Goal: Task Accomplishment & Management: Manage account settings

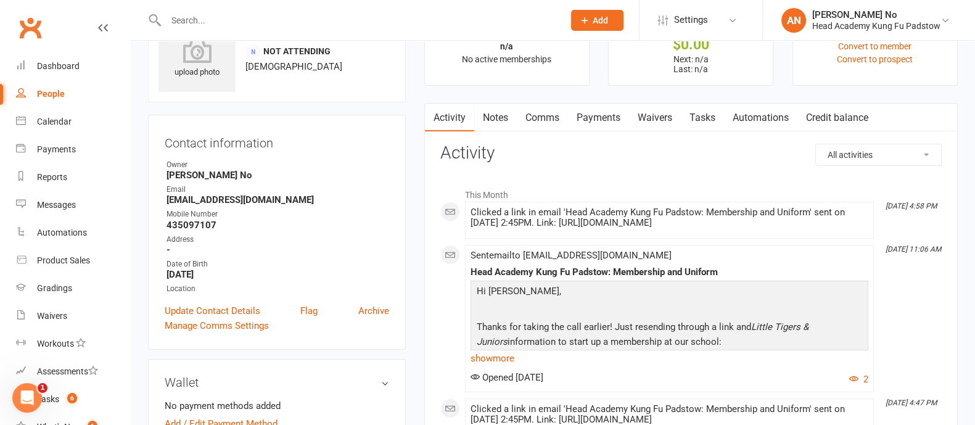
click at [210, 24] on input "text" at bounding box center [358, 20] width 393 height 17
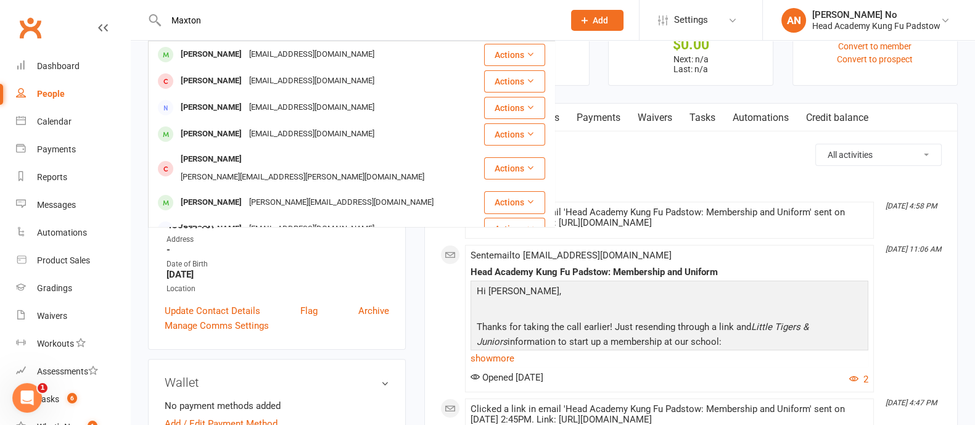
type input "Maxton"
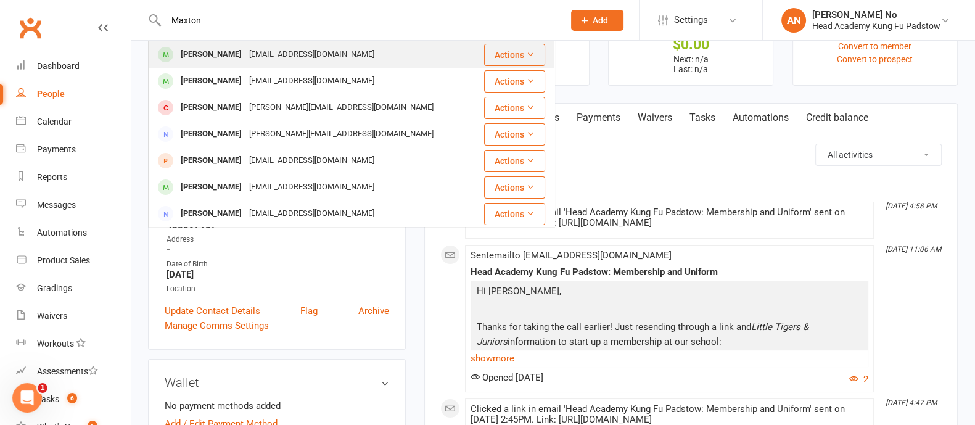
click at [219, 55] on div "[PERSON_NAME]" at bounding box center [211, 55] width 68 height 18
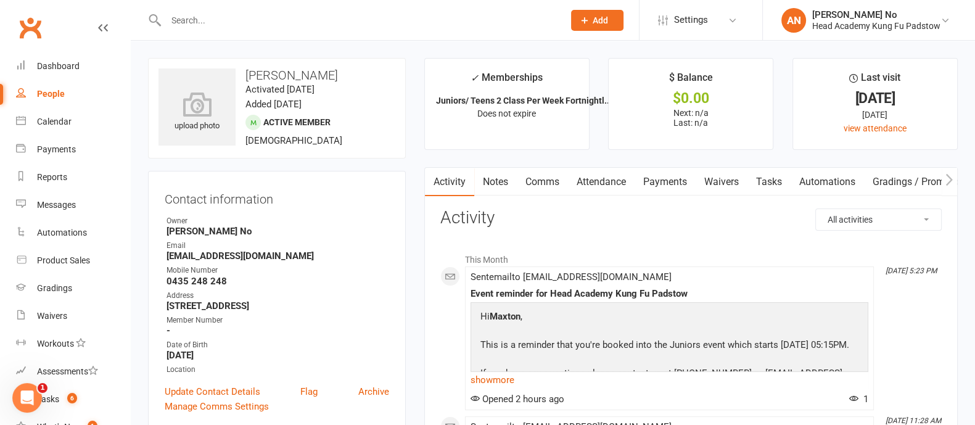
click at [613, 186] on link "Attendance" at bounding box center [601, 182] width 67 height 28
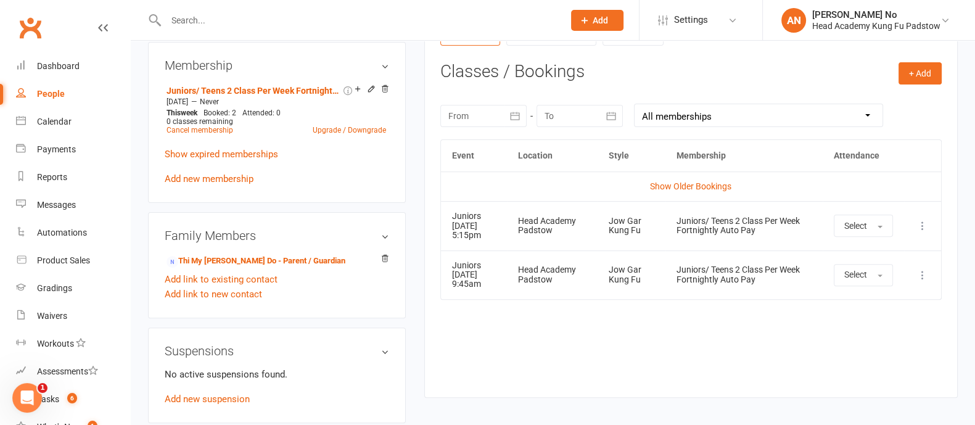
scroll to position [507, 0]
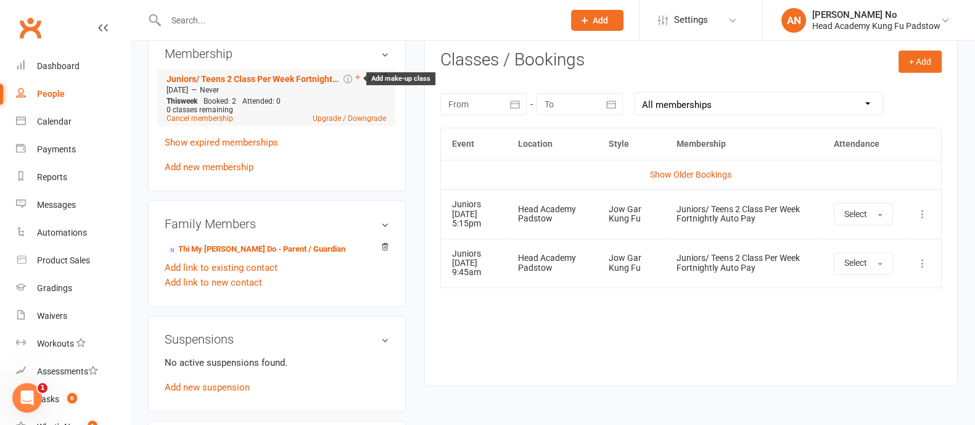
click at [356, 78] on icon at bounding box center [357, 77] width 5 height 5
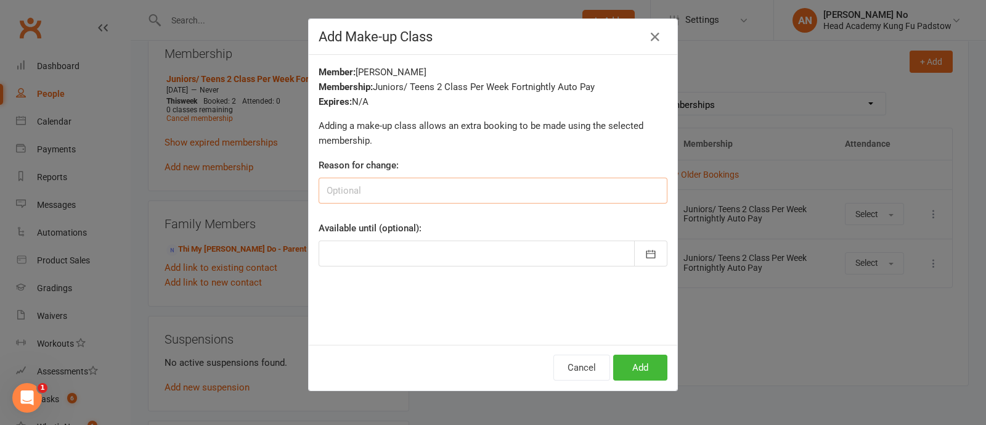
click at [383, 185] on input at bounding box center [493, 191] width 349 height 26
click at [391, 187] on input "missed [DATE]-was sick" at bounding box center [493, 191] width 349 height 26
click at [394, 188] on input "missed [DATE]-was sick" at bounding box center [493, 191] width 349 height 26
click at [392, 188] on input "missed [DATE]- was sick" at bounding box center [493, 191] width 349 height 26
type input "missed [DATE] - was sick"
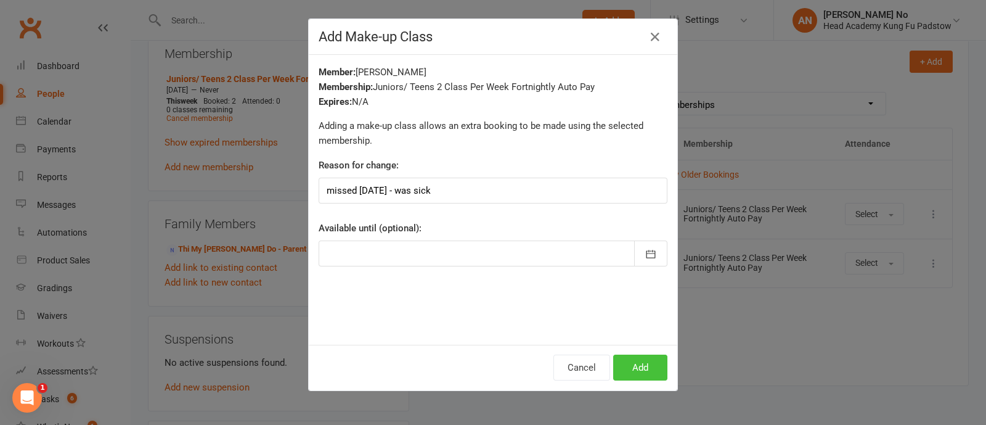
click at [628, 368] on button "Add" at bounding box center [640, 367] width 54 height 26
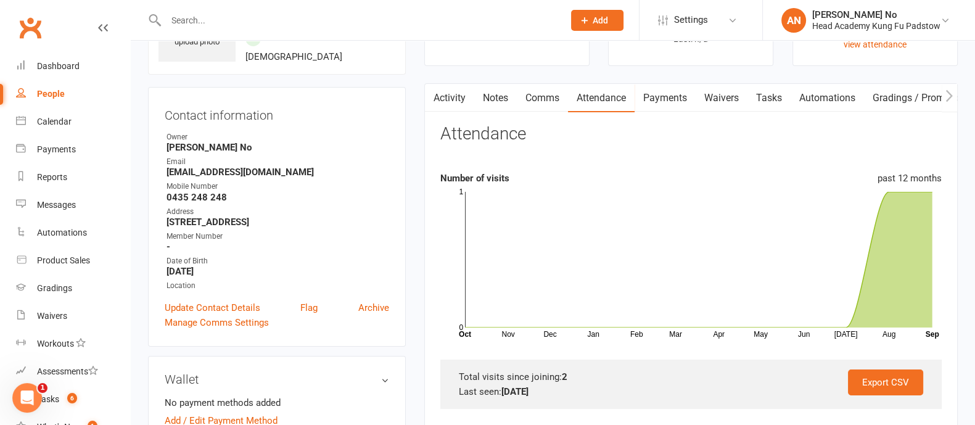
scroll to position [0, 0]
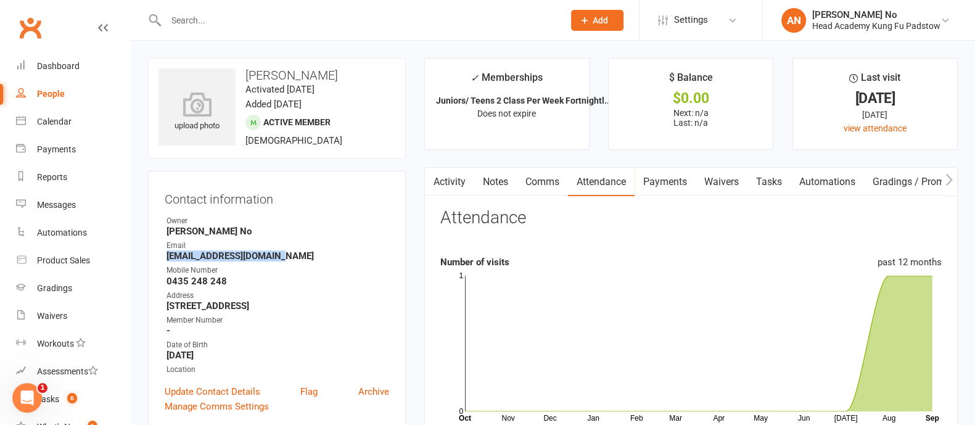
drag, startPoint x: 169, startPoint y: 258, endPoint x: 280, endPoint y: 257, distance: 111.6
click at [280, 257] on strong "[EMAIL_ADDRESS][DOMAIN_NAME]" at bounding box center [277, 255] width 223 height 11
copy strong "[EMAIL_ADDRESS][DOMAIN_NAME]"
click at [62, 147] on div "Payments" at bounding box center [56, 149] width 39 height 10
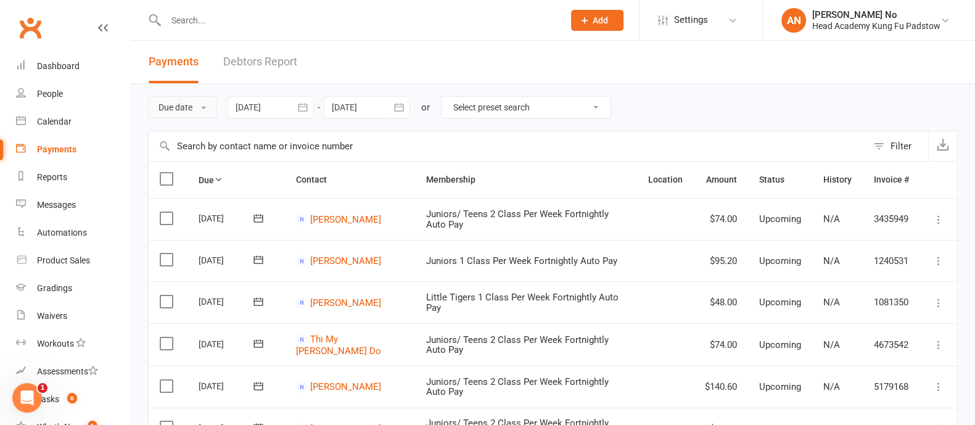
click at [182, 105] on button "Due date" at bounding box center [182, 107] width 68 height 22
click at [192, 177] on link "Date failed" at bounding box center [210, 184] width 122 height 25
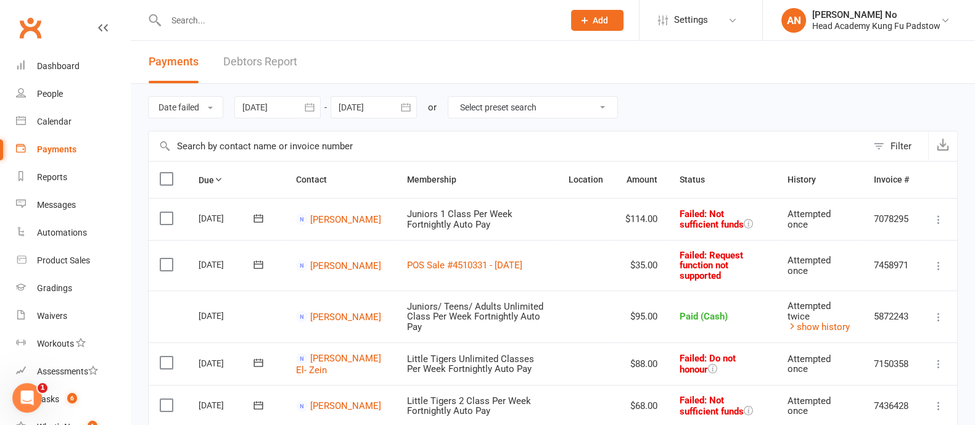
click at [274, 102] on div at bounding box center [277, 107] width 86 height 22
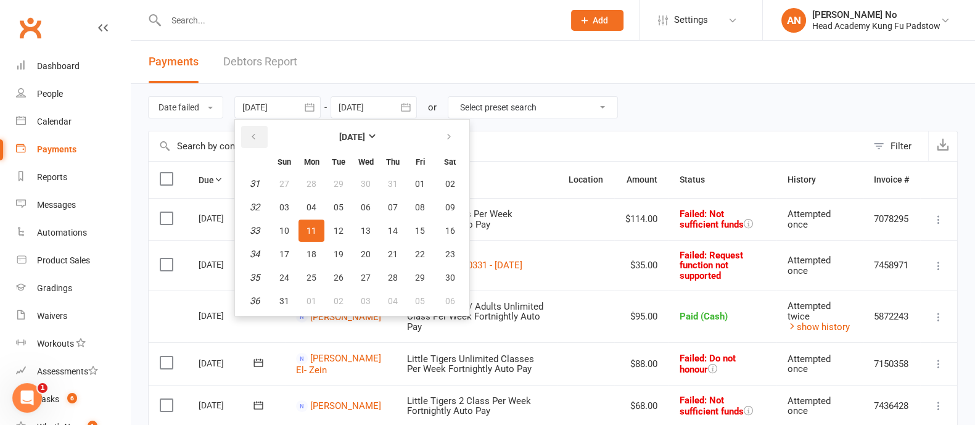
click at [253, 131] on button "button" at bounding box center [254, 137] width 27 height 22
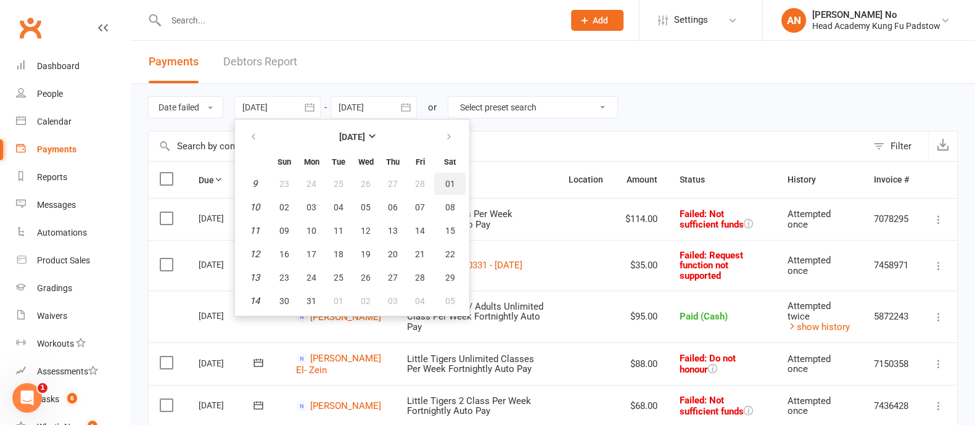
click at [448, 183] on span "01" at bounding box center [450, 184] width 10 height 10
type input "[DATE]"
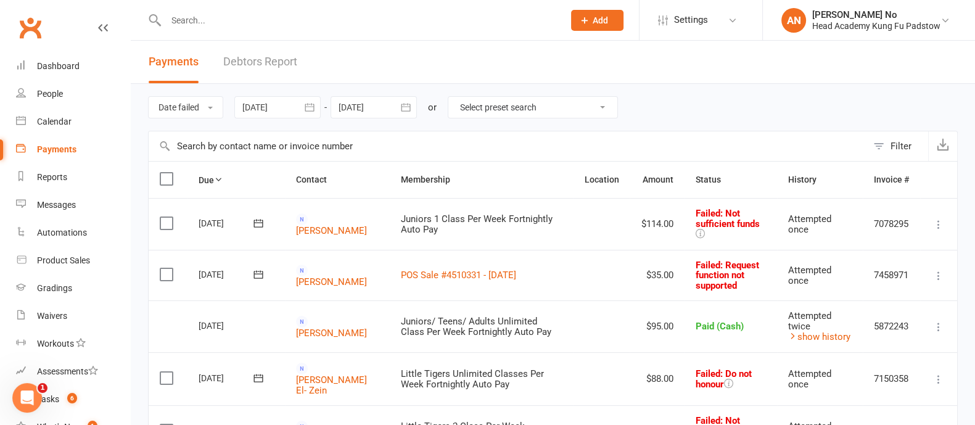
click at [940, 219] on icon at bounding box center [938, 224] width 12 height 12
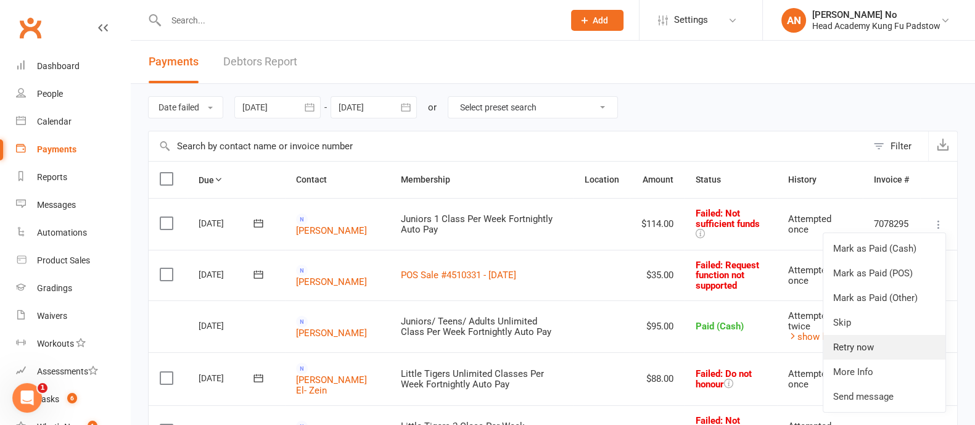
click at [870, 338] on link "Retry now" at bounding box center [884, 347] width 122 height 25
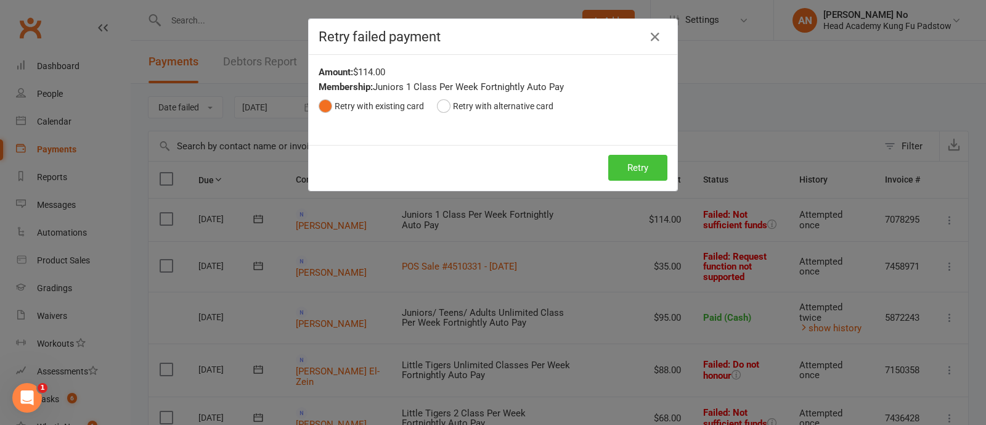
click at [644, 168] on button "Retry" at bounding box center [637, 168] width 59 height 26
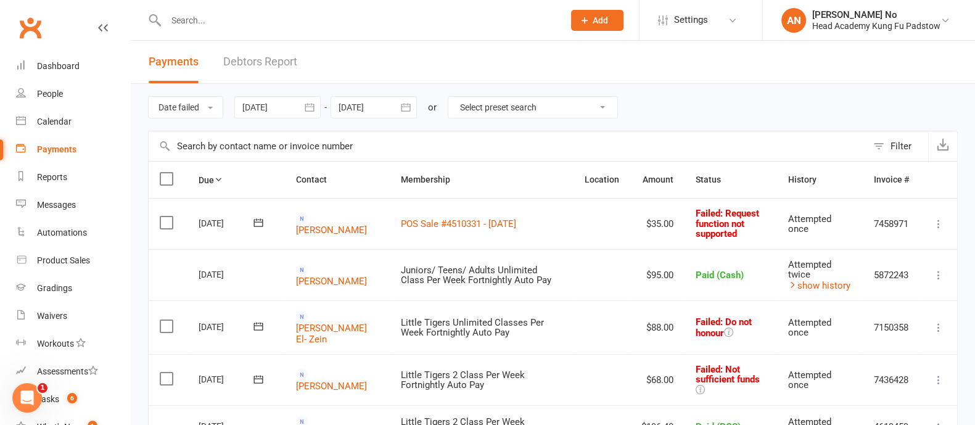
click at [197, 21] on input "text" at bounding box center [358, 20] width 393 height 17
paste input "[EMAIL_ADDRESS][DOMAIN_NAME]"
type input "[EMAIL_ADDRESS][DOMAIN_NAME]"
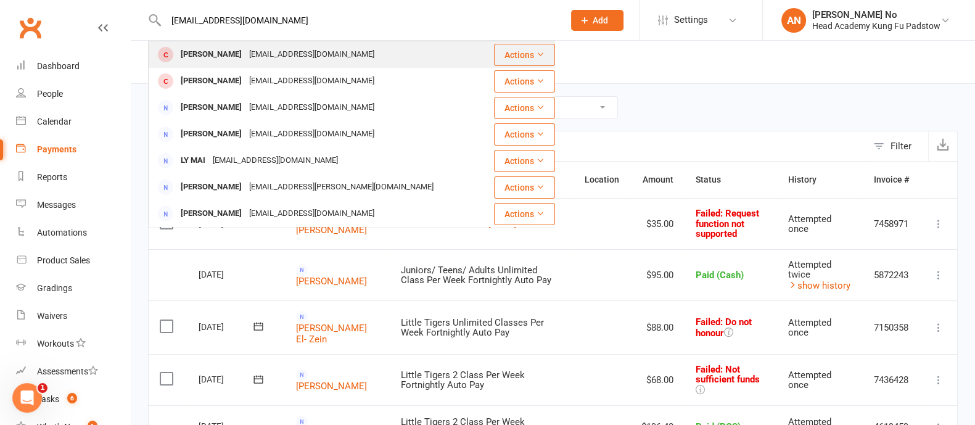
click at [305, 53] on div "[EMAIL_ADDRESS][DOMAIN_NAME]" at bounding box center [311, 55] width 133 height 18
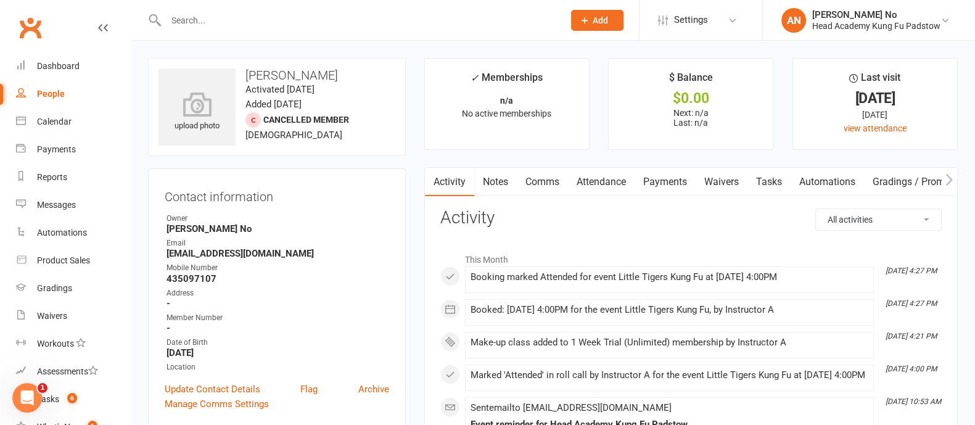
scroll to position [372, 0]
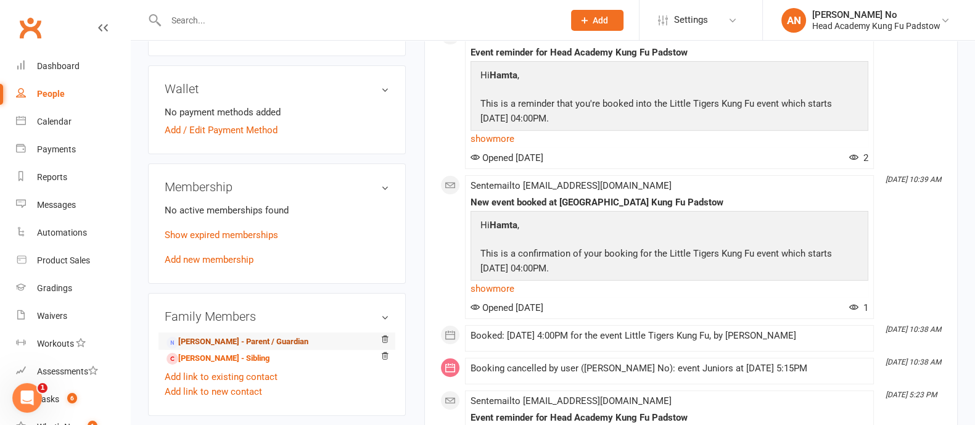
click at [257, 340] on link "[PERSON_NAME] - Parent / Guardian" at bounding box center [237, 341] width 142 height 13
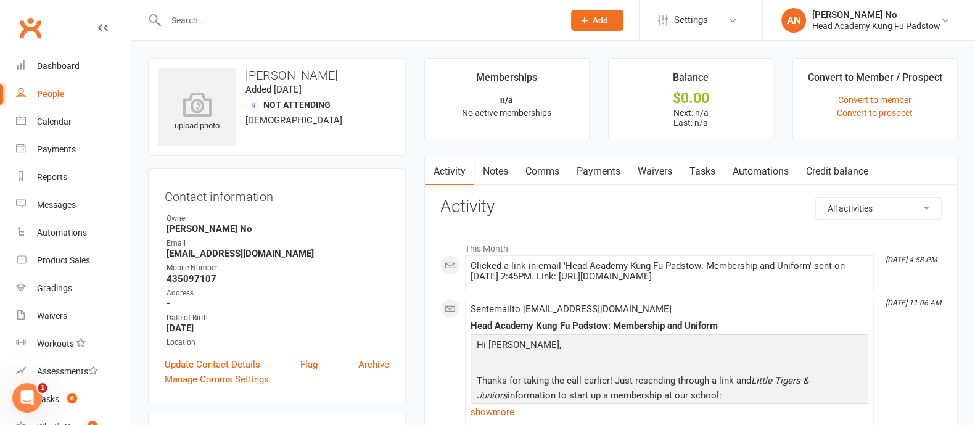
click at [656, 171] on link "Waivers" at bounding box center [655, 171] width 52 height 28
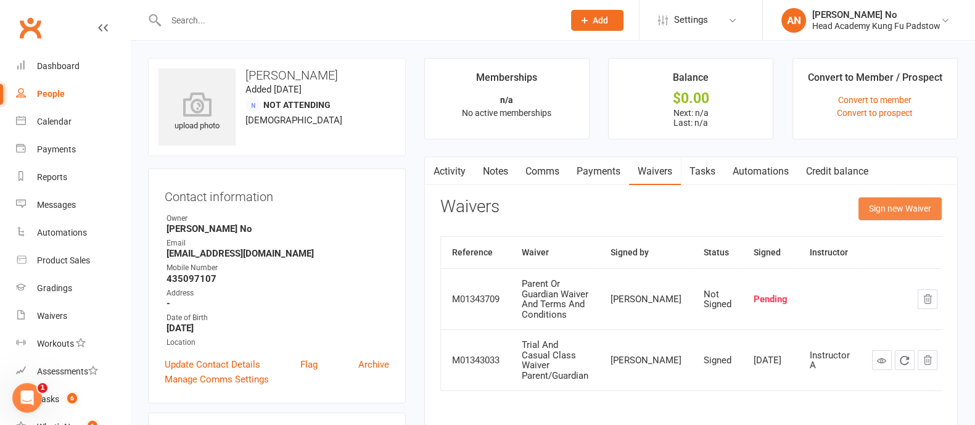
click at [919, 205] on button "Sign new Waiver" at bounding box center [899, 208] width 83 height 22
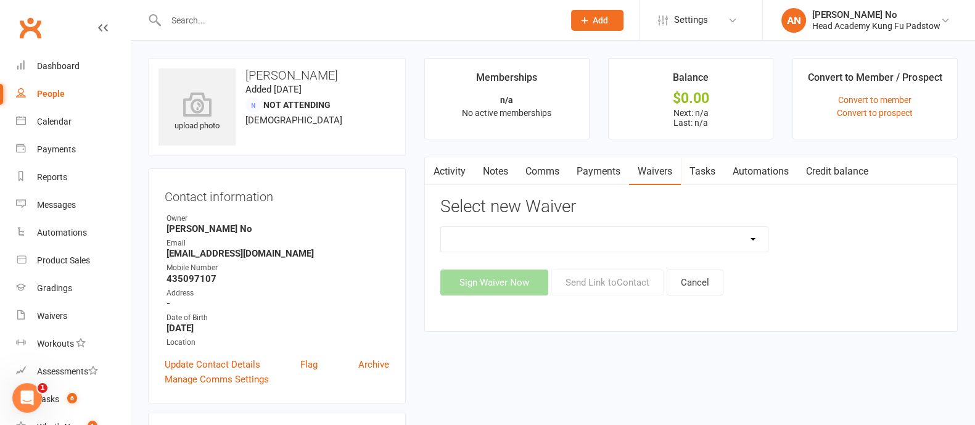
click at [747, 247] on select "Adults Waiver And Terms And Conditions Parent Or Guardian Waiver And Terms And …" at bounding box center [604, 239] width 327 height 25
select select "3663"
click at [441, 227] on select "Adults Waiver And Terms And Conditions Parent Or Guardian Waiver And Terms And …" at bounding box center [604, 239] width 327 height 25
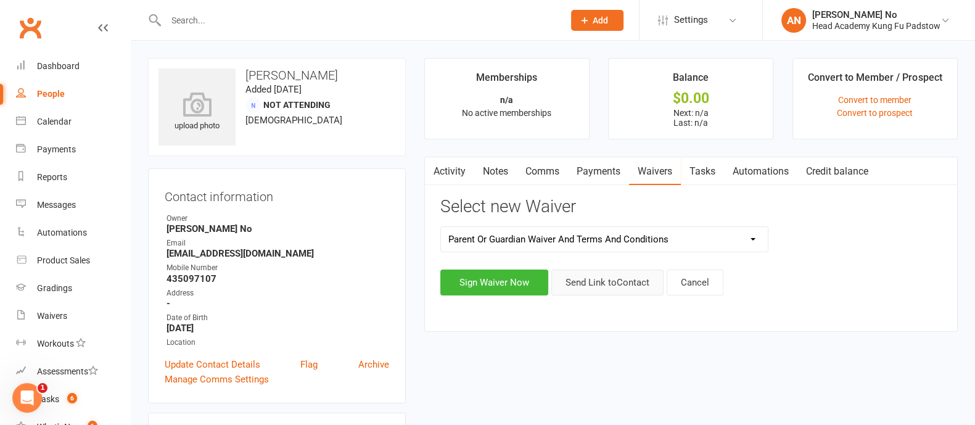
click at [644, 282] on button "Send Link to Contact" at bounding box center [607, 282] width 112 height 26
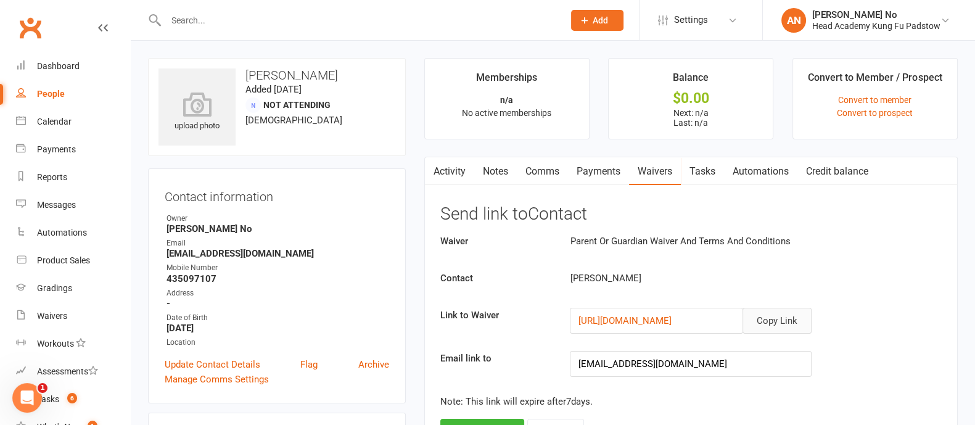
click at [785, 321] on button "Copy Link" at bounding box center [776, 321] width 69 height 26
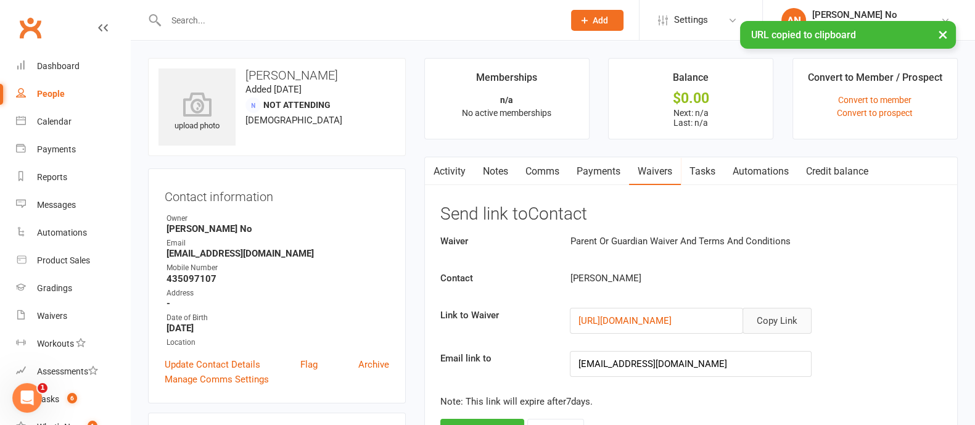
click at [785, 321] on button "Copy Link" at bounding box center [776, 321] width 69 height 26
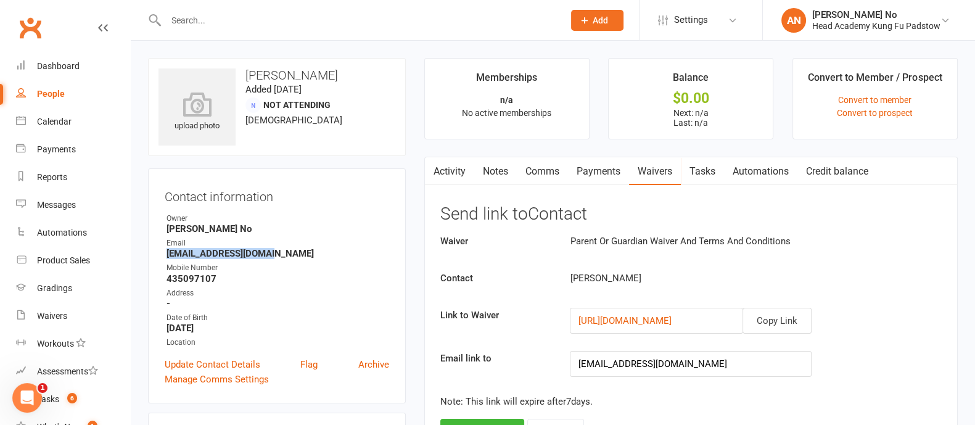
drag, startPoint x: 166, startPoint y: 248, endPoint x: 269, endPoint y: 254, distance: 103.1
click at [269, 254] on strong "[EMAIL_ADDRESS][DOMAIN_NAME]" at bounding box center [277, 253] width 223 height 11
copy strong "[EMAIL_ADDRESS][DOMAIN_NAME]"
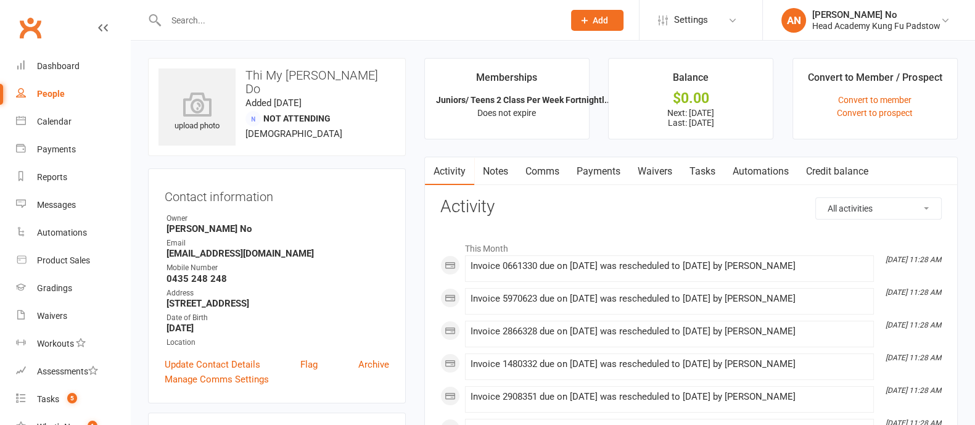
click at [615, 168] on link "Payments" at bounding box center [598, 171] width 61 height 28
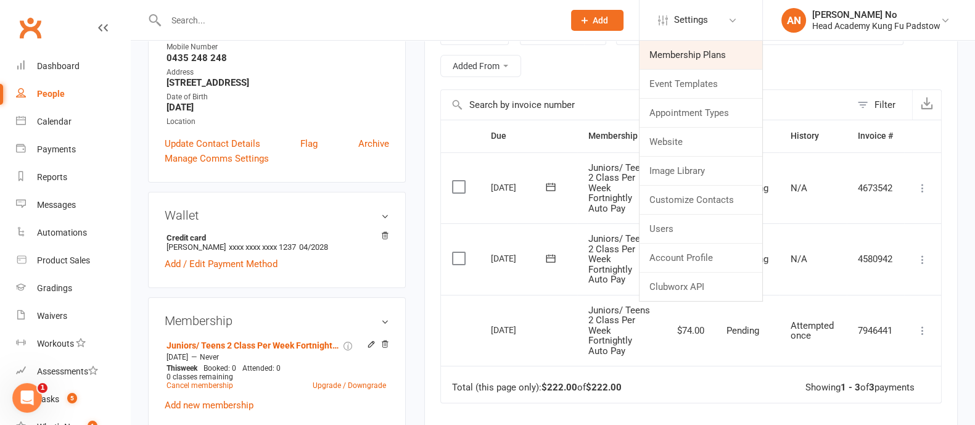
click at [711, 48] on link "Membership Plans" at bounding box center [700, 55] width 123 height 28
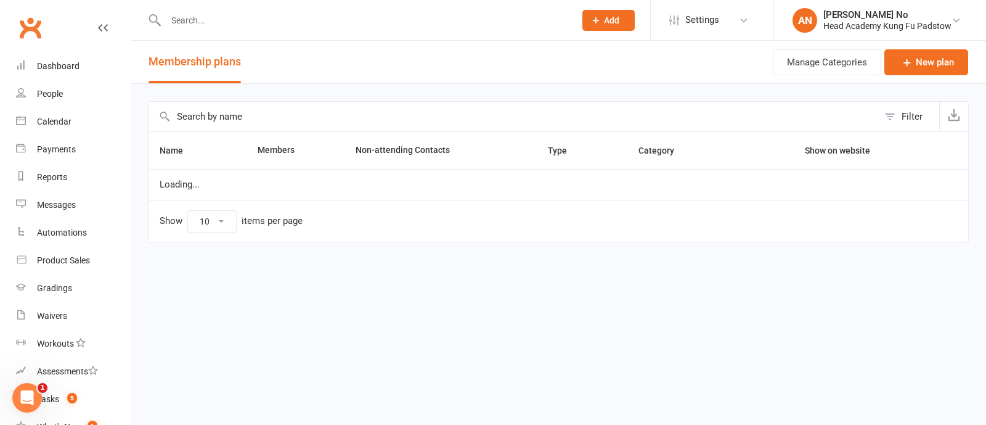
select select "50"
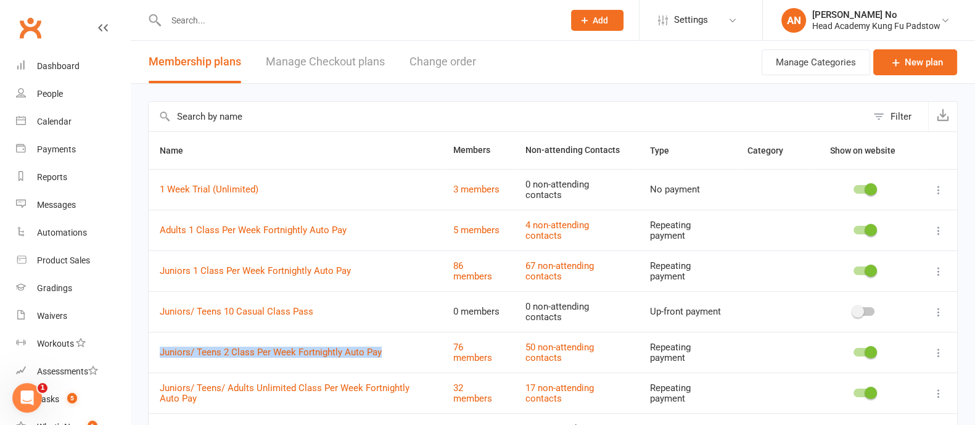
drag, startPoint x: 152, startPoint y: 337, endPoint x: 400, endPoint y: 345, distance: 248.0
click at [400, 345] on td "Juniors/ Teens 2 Class Per Week Fortnightly Auto Pay" at bounding box center [295, 352] width 293 height 41
copy link "Juniors/ Teens 2 Class Per Week Fortnightly Auto Pay"
